Goal: Use online tool/utility: Utilize a website feature to perform a specific function

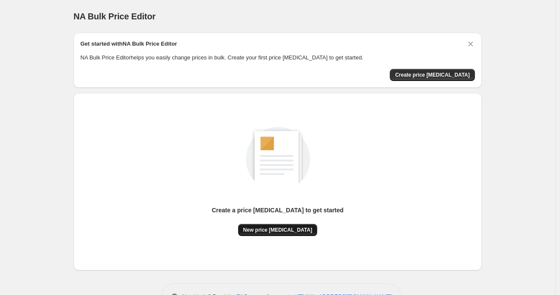
click at [291, 230] on span "New price change job" at bounding box center [277, 229] width 69 height 7
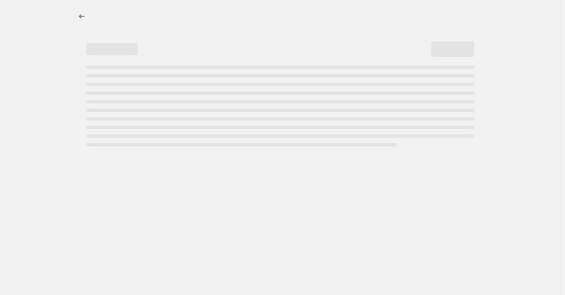
select select "percentage"
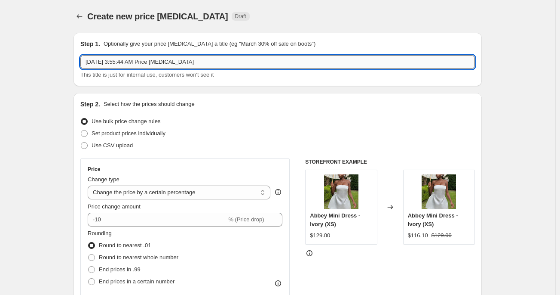
click at [144, 62] on input "Aug 28, 2025, 3:55:44 AM Price change job" at bounding box center [277, 62] width 395 height 14
type input "25% OFF"
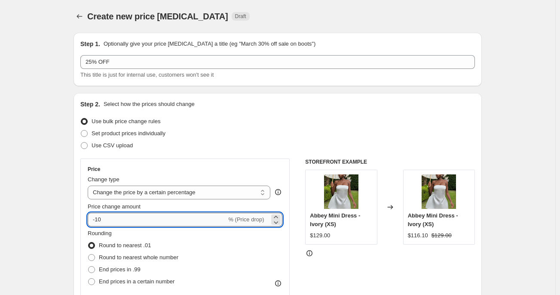
click at [166, 215] on input "-10" at bounding box center [157, 219] width 139 height 14
type input "-1"
type input "-25"
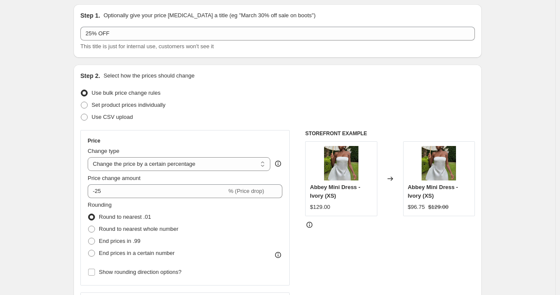
scroll to position [46, 0]
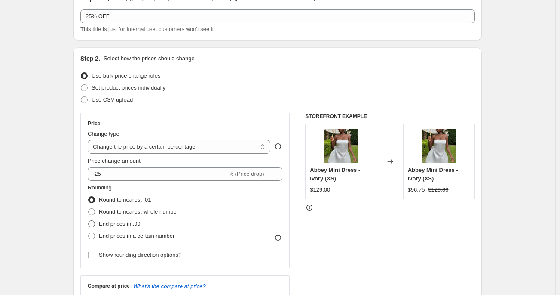
click at [110, 222] on span "End prices in .99" at bounding box center [120, 223] width 42 height 6
click at [89, 221] on input "End prices in .99" at bounding box center [88, 220] width 0 height 0
radio input "true"
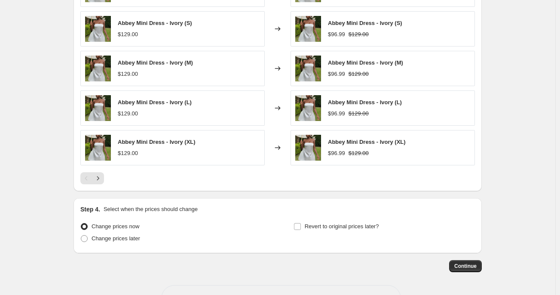
scroll to position [563, 0]
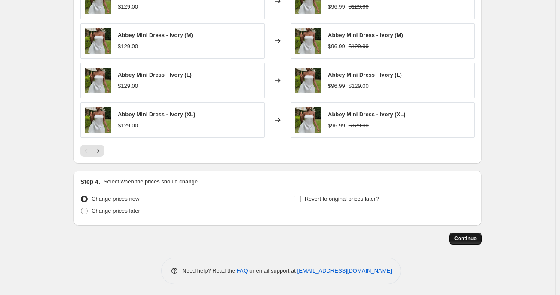
click at [468, 235] on span "Continue" at bounding box center [465, 238] width 22 height 7
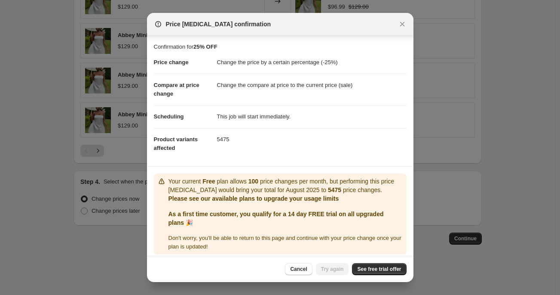
scroll to position [4, 0]
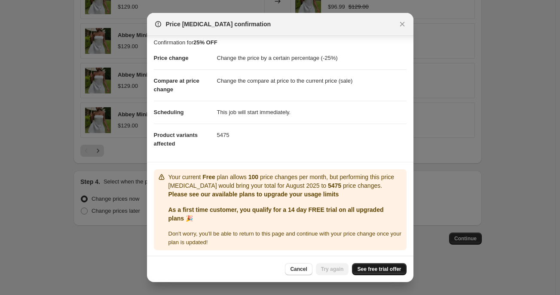
click at [380, 270] on span "See free trial offer" at bounding box center [379, 268] width 44 height 7
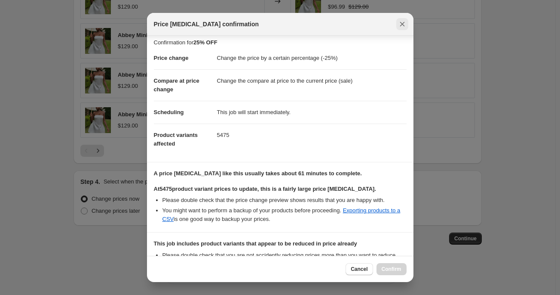
click at [402, 24] on icon "Close" at bounding box center [402, 24] width 5 height 5
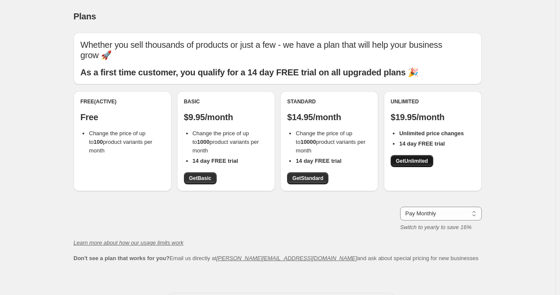
click at [411, 158] on span "Get Unlimited" at bounding box center [412, 160] width 32 height 7
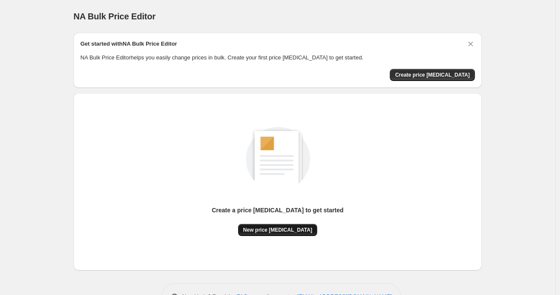
click at [274, 228] on span "New price change job" at bounding box center [277, 229] width 69 height 7
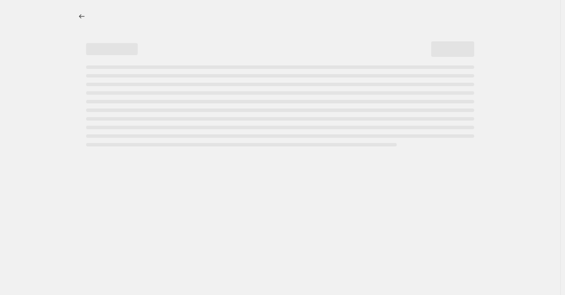
select select "percentage"
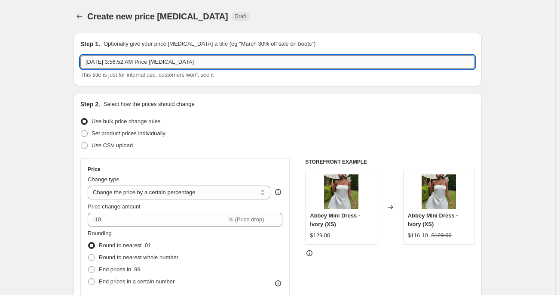
click at [195, 64] on input "Aug 28, 2025, 3:56:52 AM Price change job" at bounding box center [277, 62] width 395 height 14
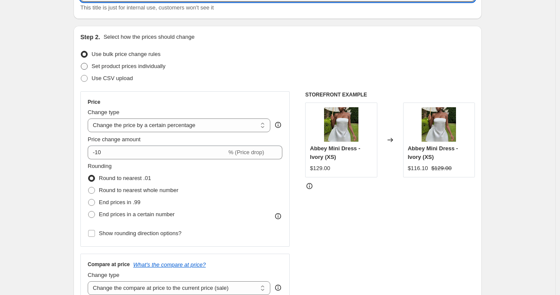
scroll to position [69, 0]
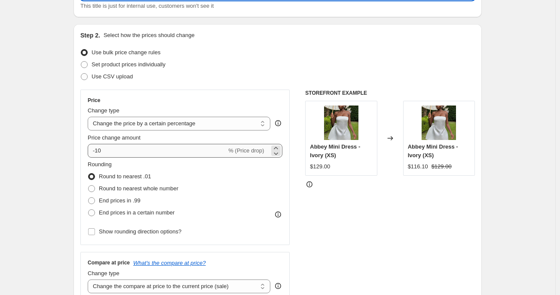
type input "25% OFF"
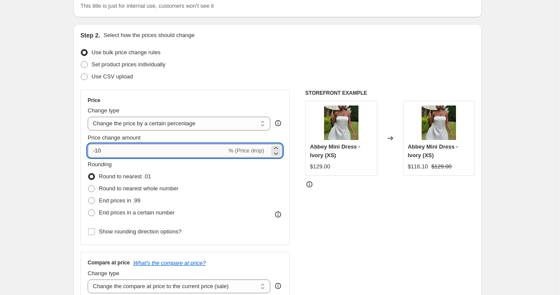
click at [143, 149] on input "-10" at bounding box center [157, 151] width 139 height 14
type input "-1"
type input "-8"
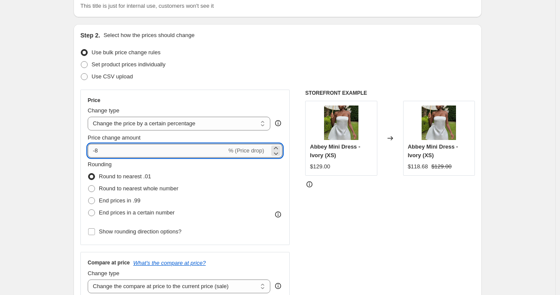
click at [108, 152] on input "-8" at bounding box center [157, 151] width 139 height 14
type input "-25"
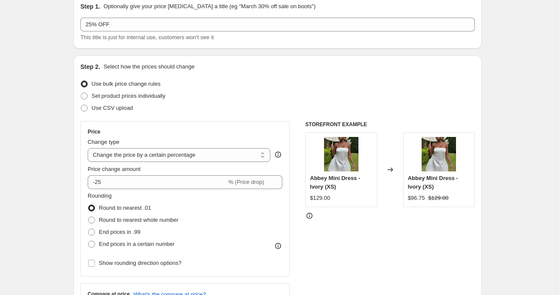
scroll to position [78, 0]
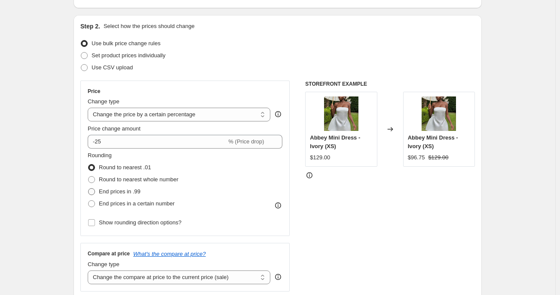
click at [124, 194] on span "End prices in .99" at bounding box center [120, 191] width 42 height 6
click at [89, 188] on input "End prices in .99" at bounding box center [88, 188] width 0 height 0
radio input "true"
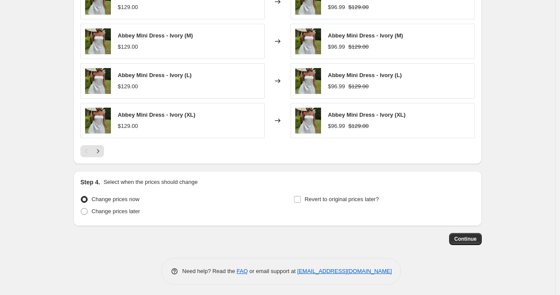
scroll to position [563, 0]
click at [466, 239] on span "Continue" at bounding box center [465, 238] width 22 height 7
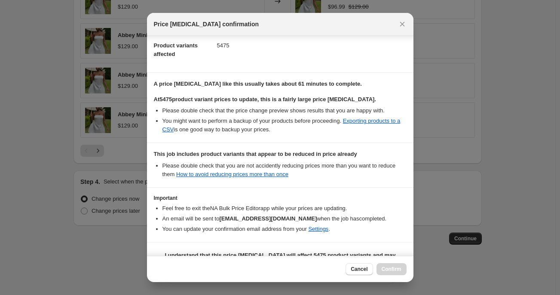
scroll to position [114, 0]
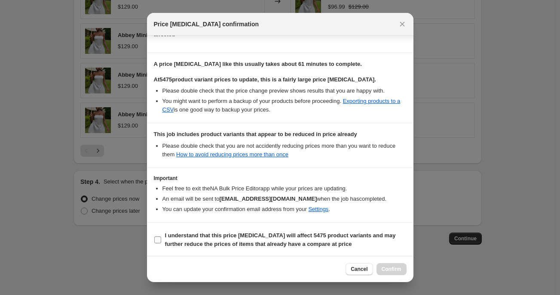
click at [237, 242] on b "I understand that this price change job will affect 5475 product variants and m…" at bounding box center [280, 239] width 231 height 15
click at [161, 242] on input "I understand that this price change job will affect 5475 product variants and m…" at bounding box center [157, 239] width 7 height 7
checkbox input "true"
click at [387, 270] on span "Confirm" at bounding box center [392, 268] width 20 height 7
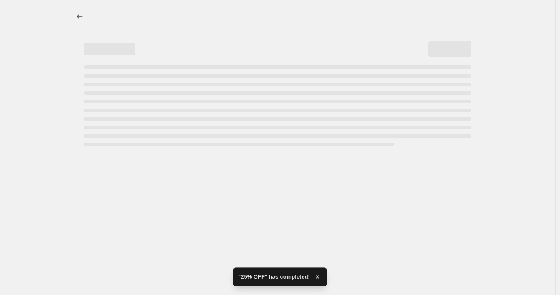
select select "percentage"
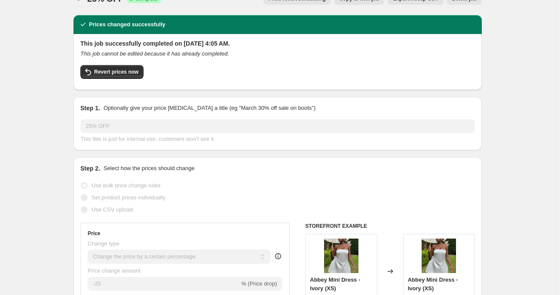
scroll to position [14, 0]
